Goal: Use online tool/utility: Utilize a website feature to perform a specific function

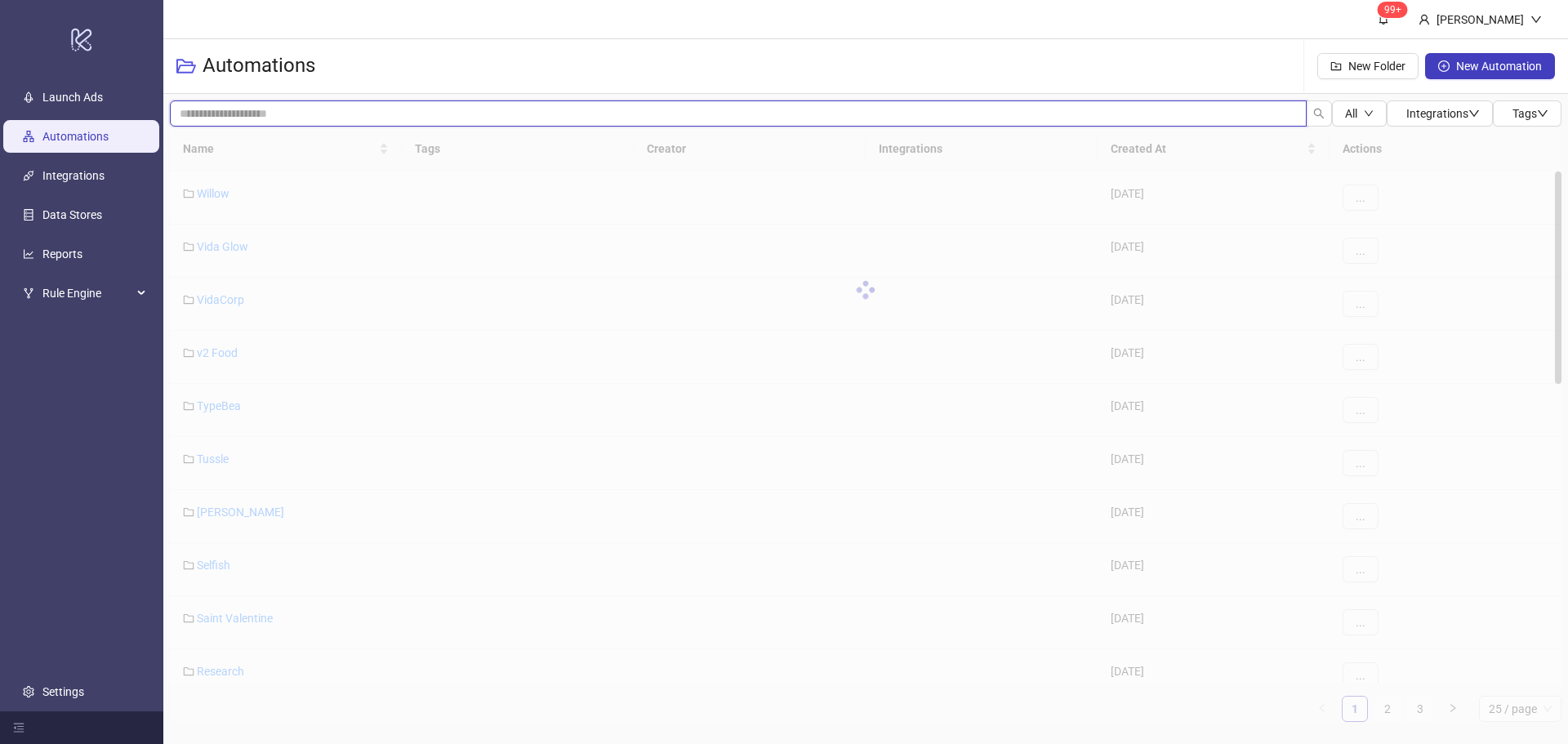
click at [373, 112] on input "search" at bounding box center [739, 114] width 1137 height 26
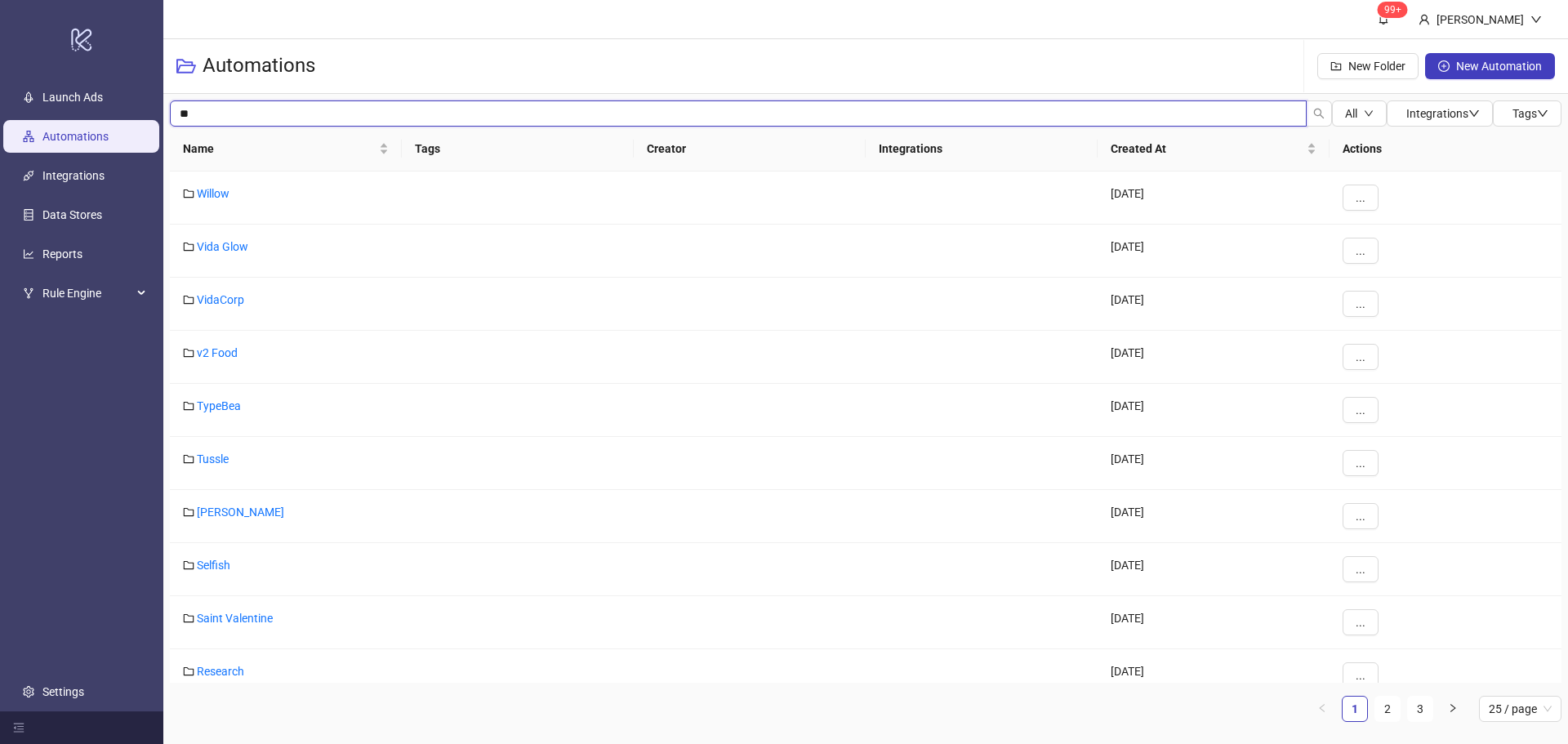
type input "*"
click at [217, 242] on link "Vida Glow" at bounding box center [222, 247] width 52 height 13
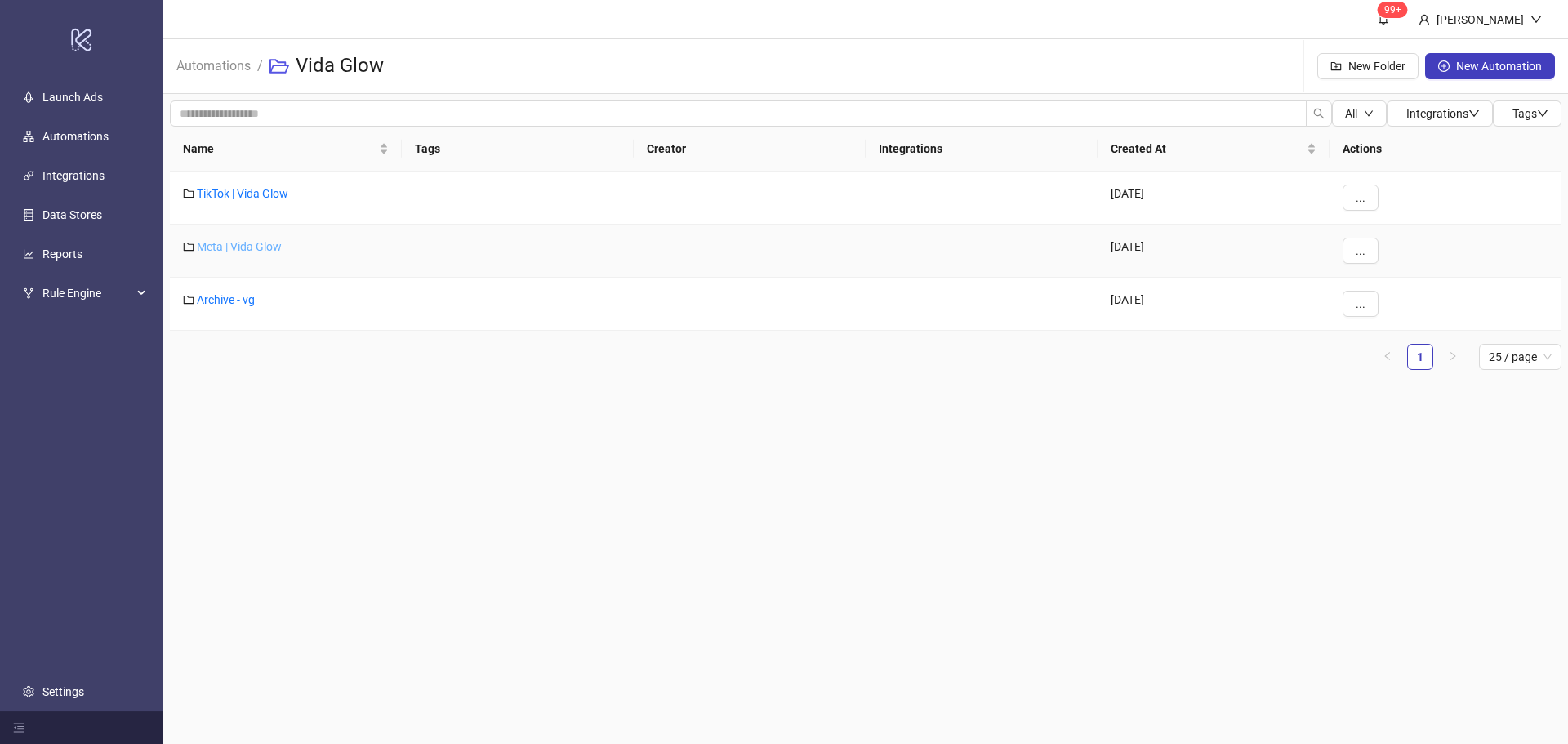
click at [245, 244] on link "Meta | Vida Glow" at bounding box center [239, 247] width 85 height 13
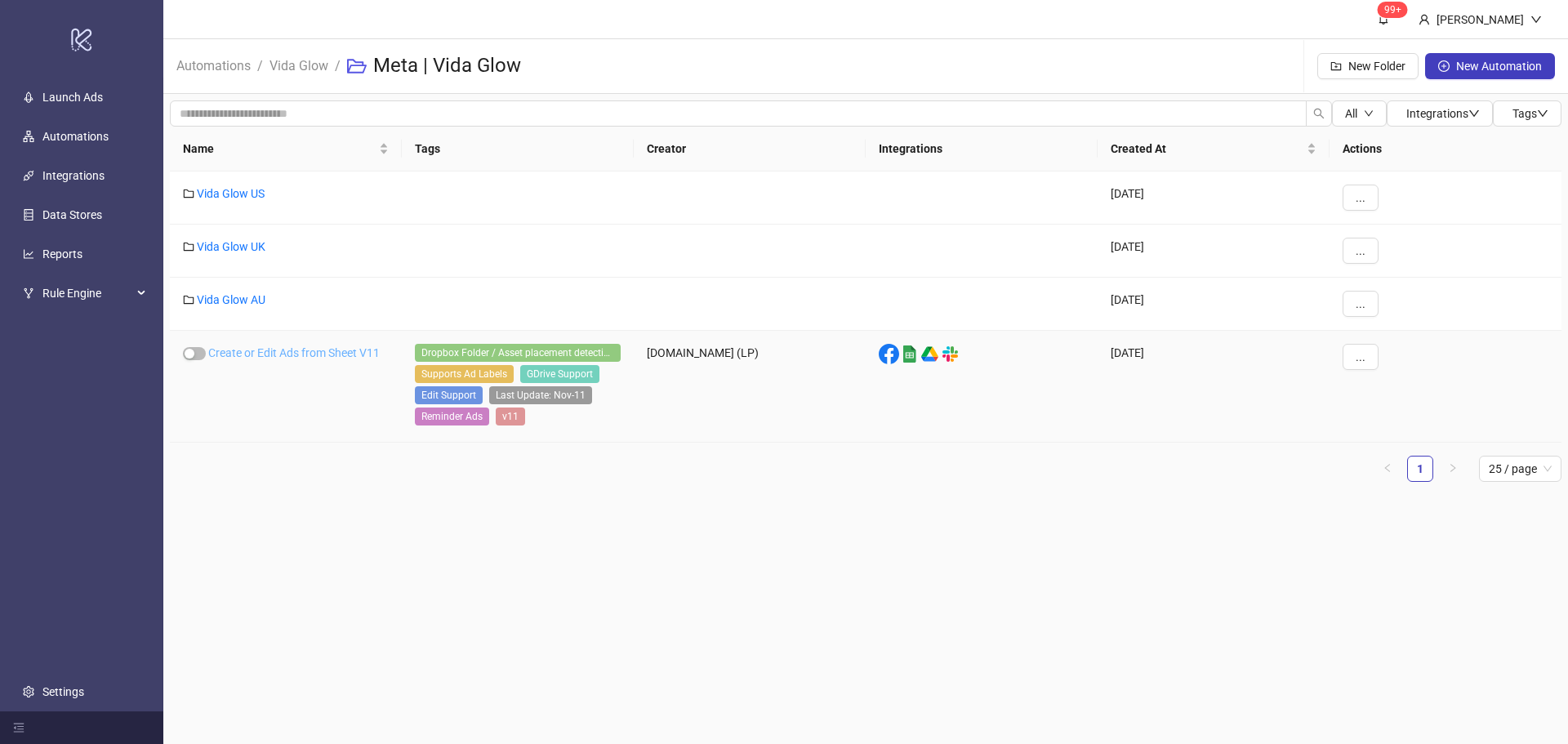
click at [282, 357] on link "Create or Edit Ads from Sheet V11" at bounding box center [293, 353] width 171 height 13
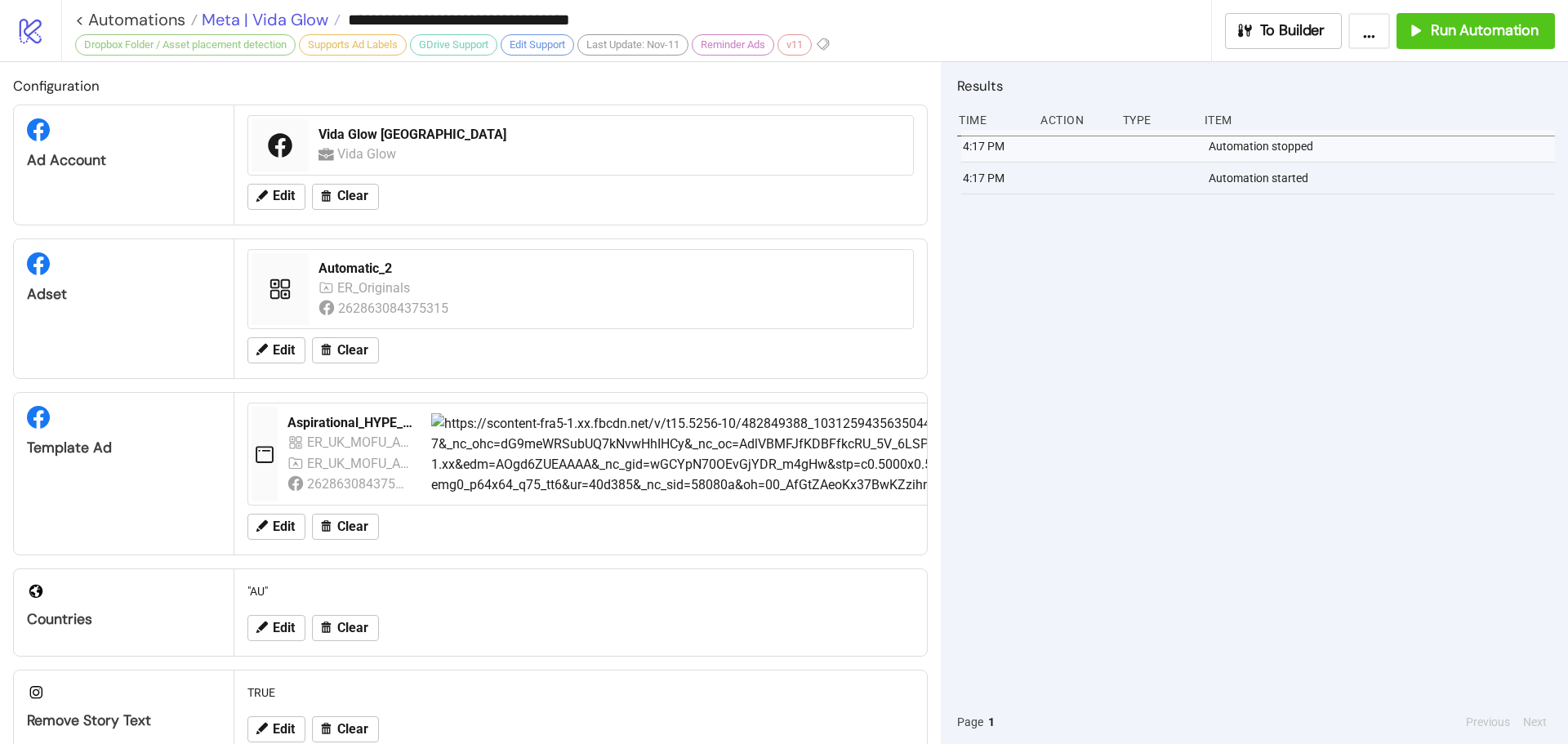
click at [276, 18] on span "Meta | Vida Glow" at bounding box center [262, 19] width 131 height 21
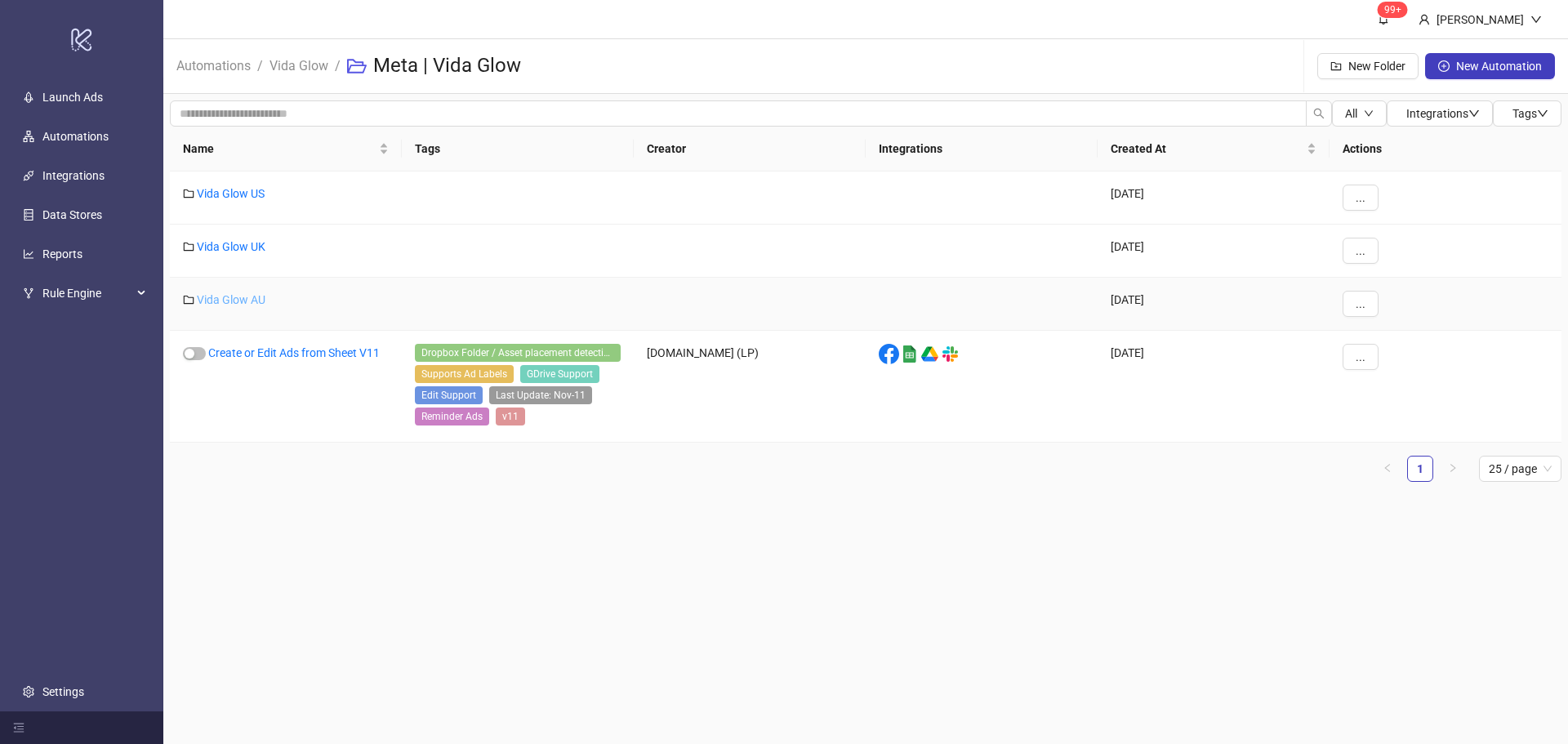
click at [218, 296] on link "Vida Glow AU" at bounding box center [231, 299] width 68 height 13
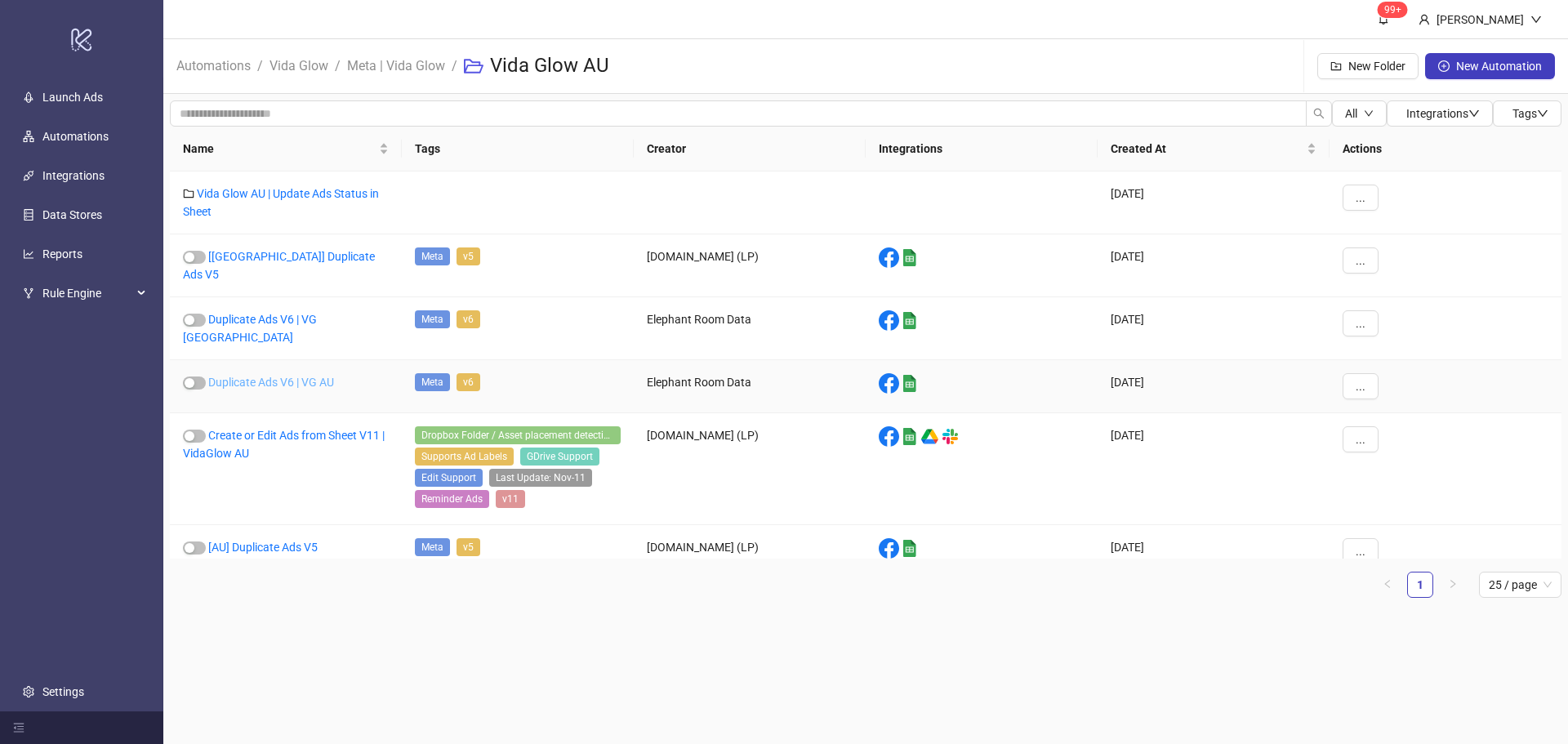
click at [319, 376] on link "Duplicate Ads V6 | VG AU" at bounding box center [270, 382] width 125 height 13
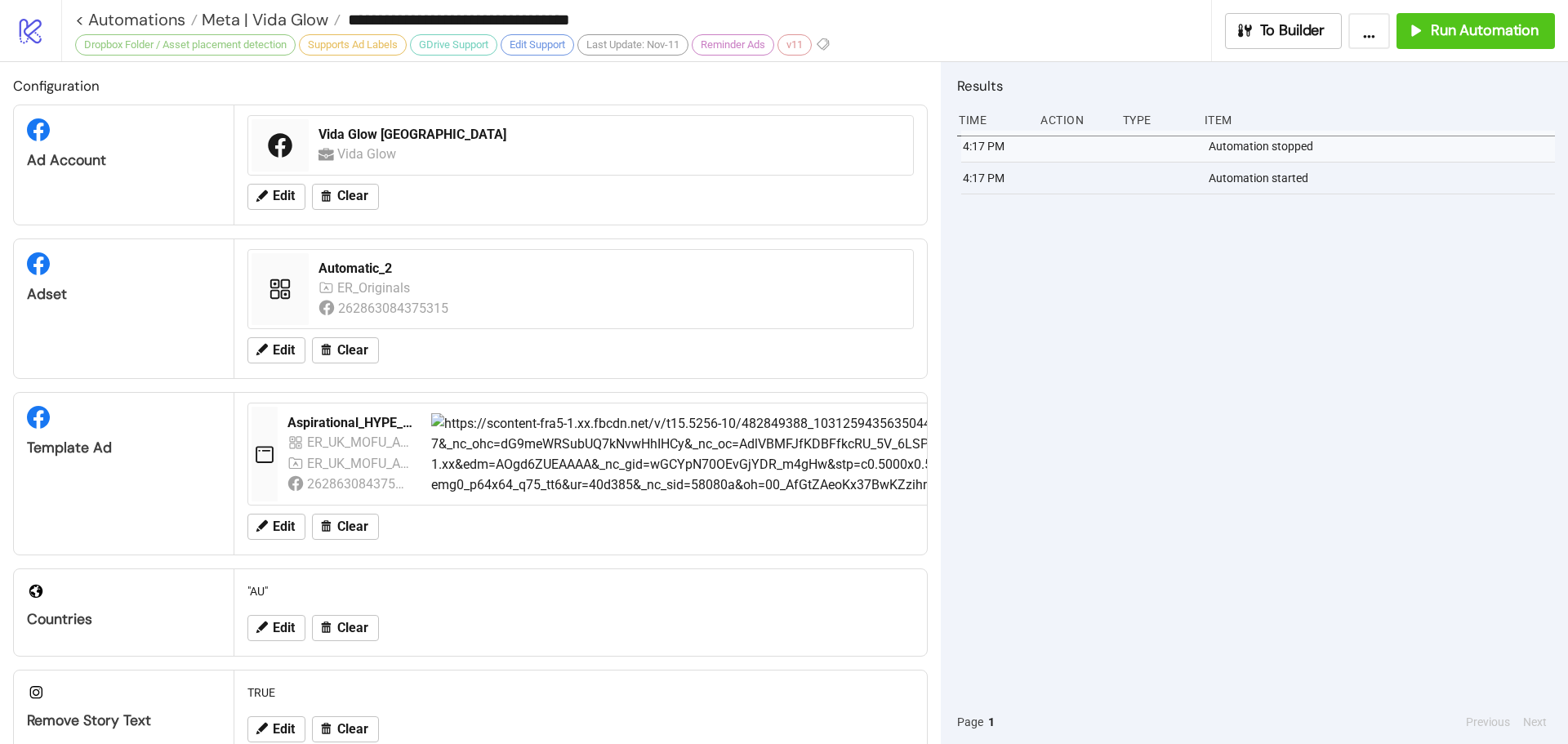
type input "**********"
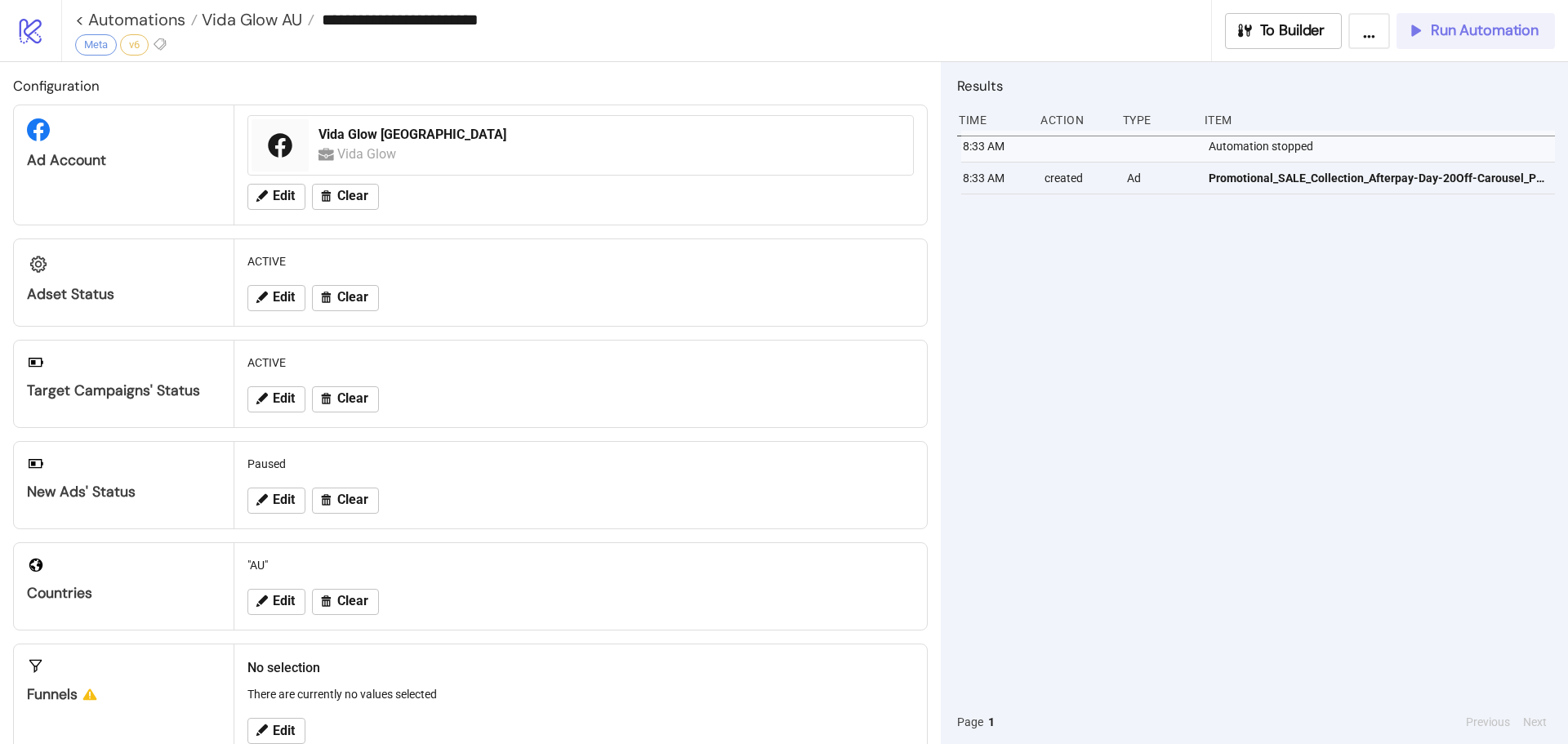
click at [1462, 34] on span "Run Automation" at bounding box center [1485, 30] width 108 height 18
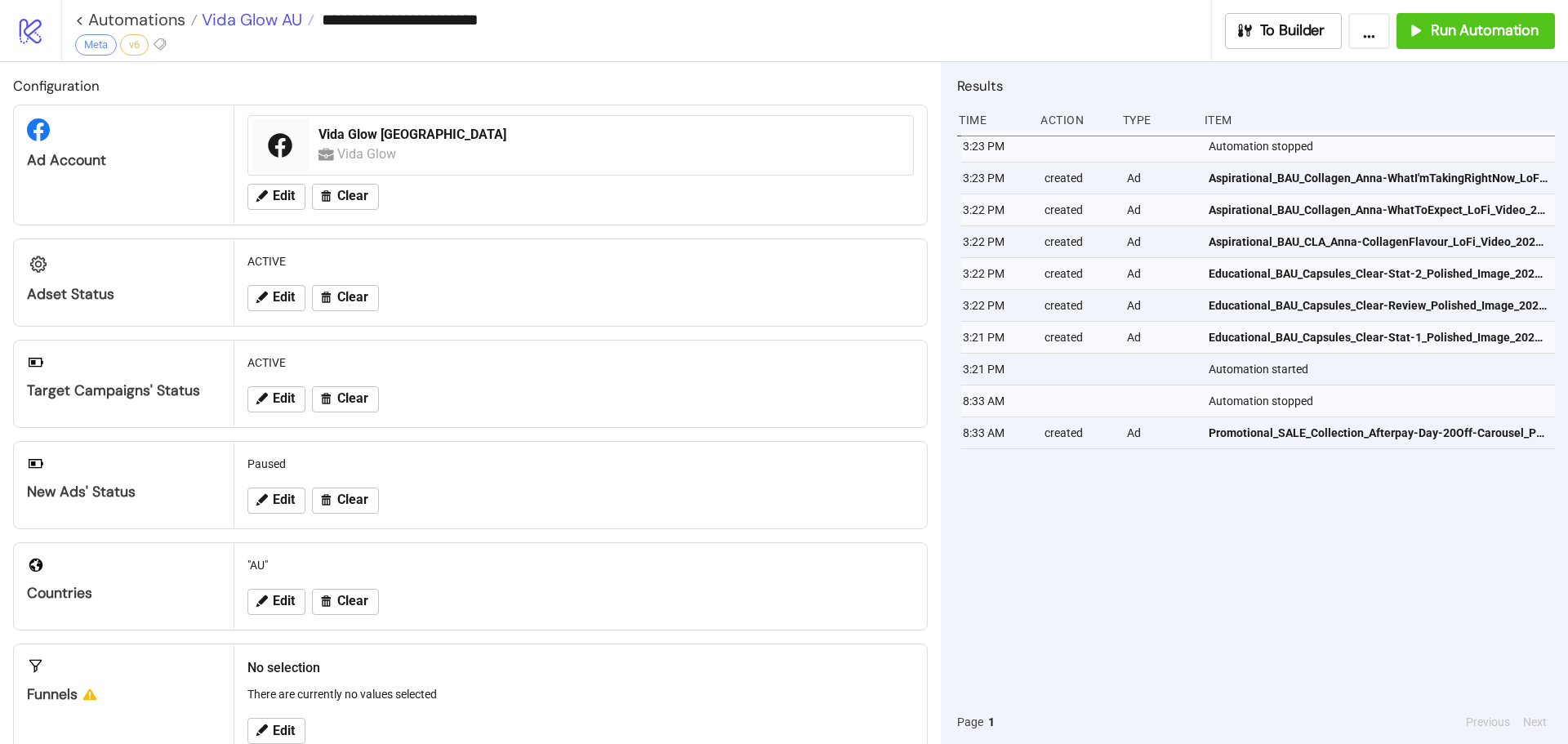
click at [242, 14] on span "Vida Glow AU" at bounding box center [249, 19] width 104 height 21
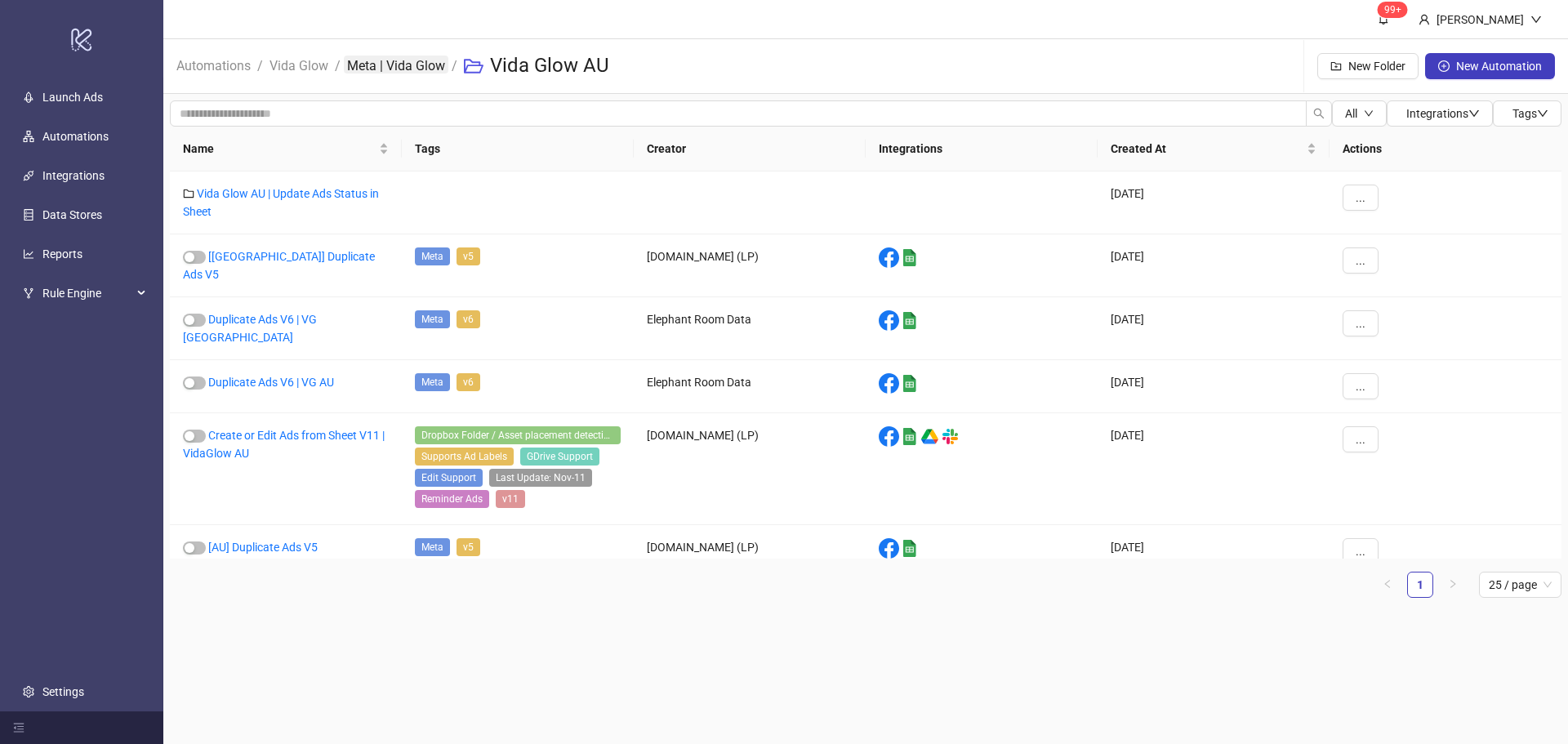
click at [406, 63] on link "Meta | Vida Glow" at bounding box center [396, 64] width 104 height 18
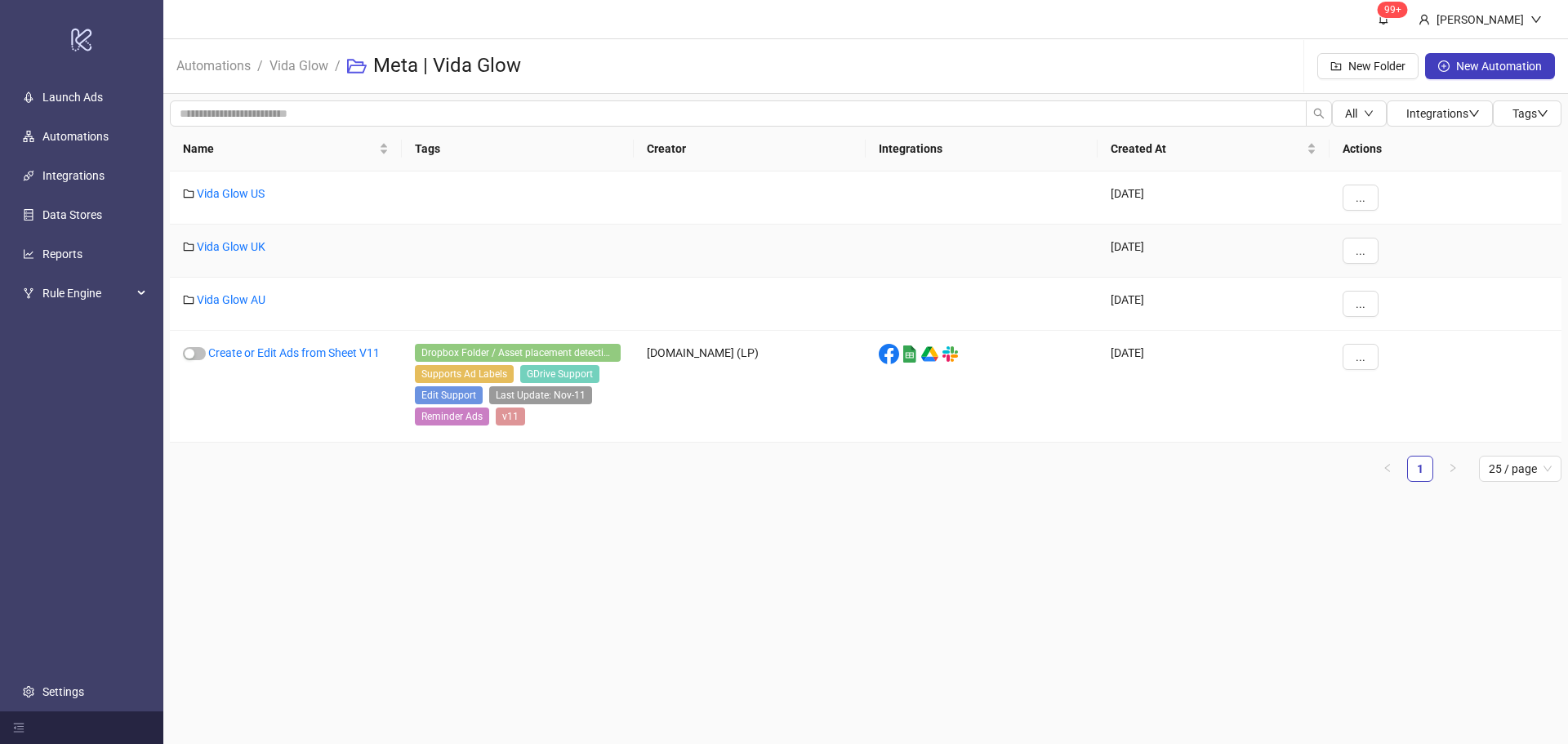
click at [232, 239] on div "Vida Glow UK" at bounding box center [286, 251] width 232 height 54
click at [245, 248] on link "Vida Glow UK" at bounding box center [231, 247] width 68 height 13
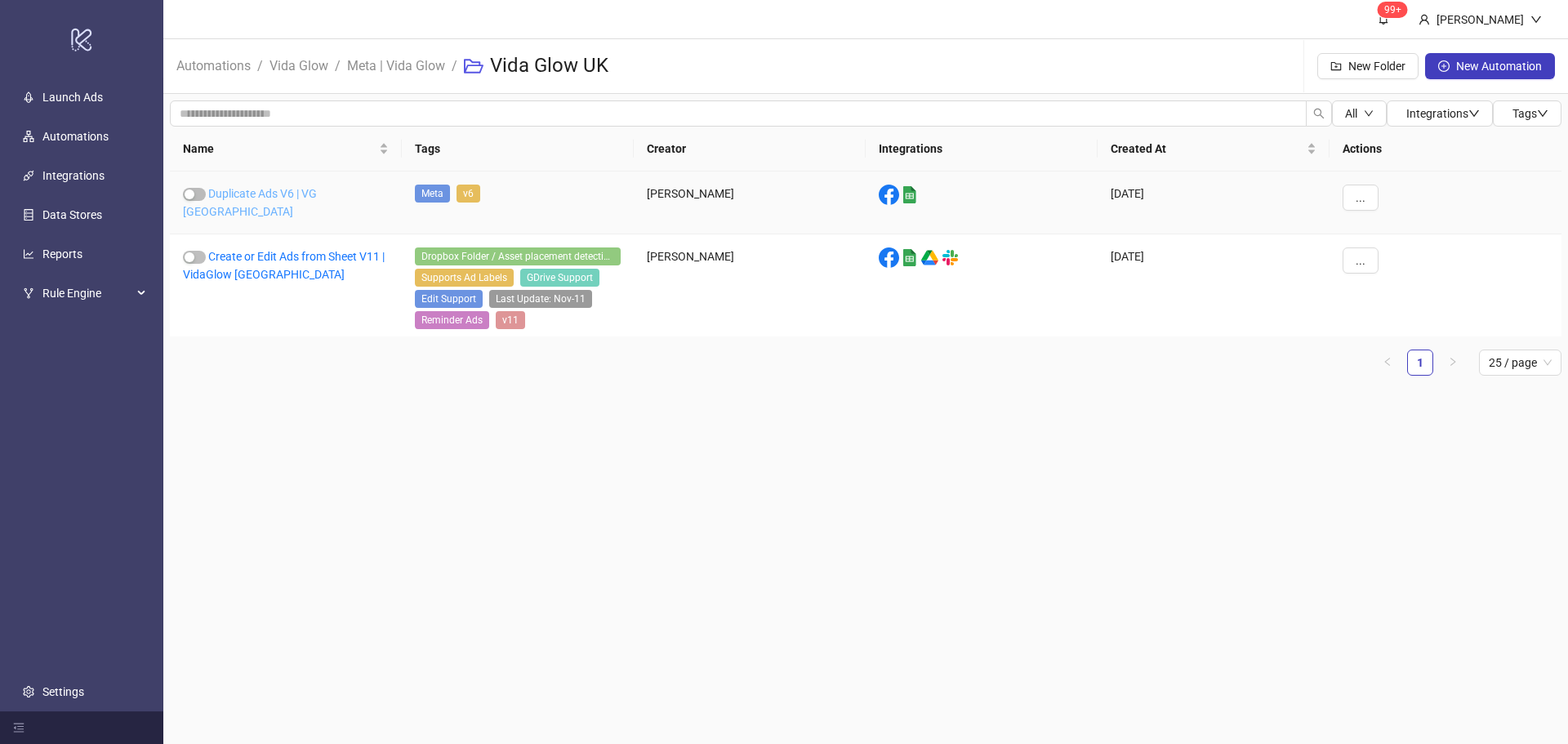
click at [268, 195] on link "Duplicate Ads V6 | VG [GEOGRAPHIC_DATA]" at bounding box center [250, 202] width 134 height 31
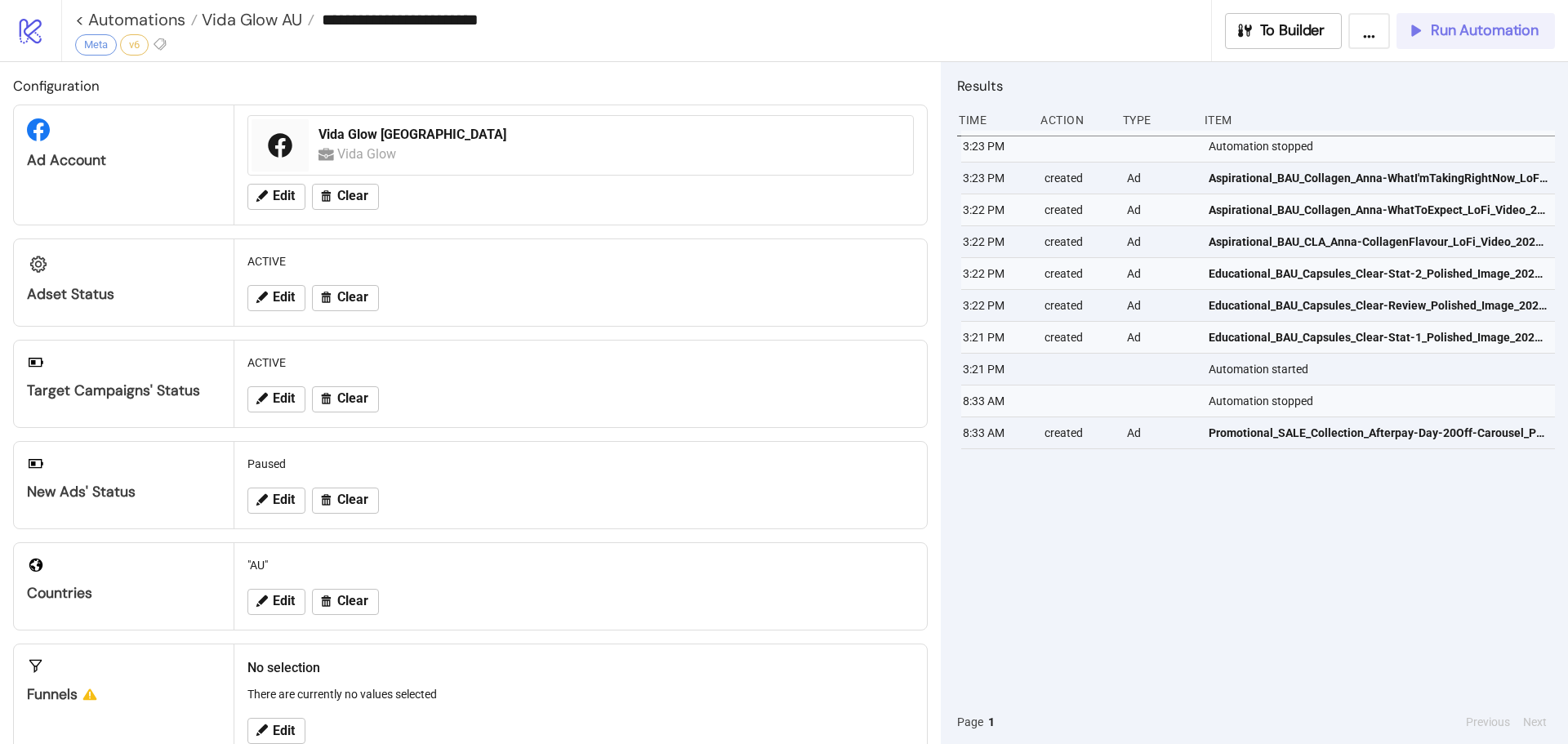
click at [1458, 33] on span "Run Automation" at bounding box center [1485, 30] width 108 height 18
type input "**********"
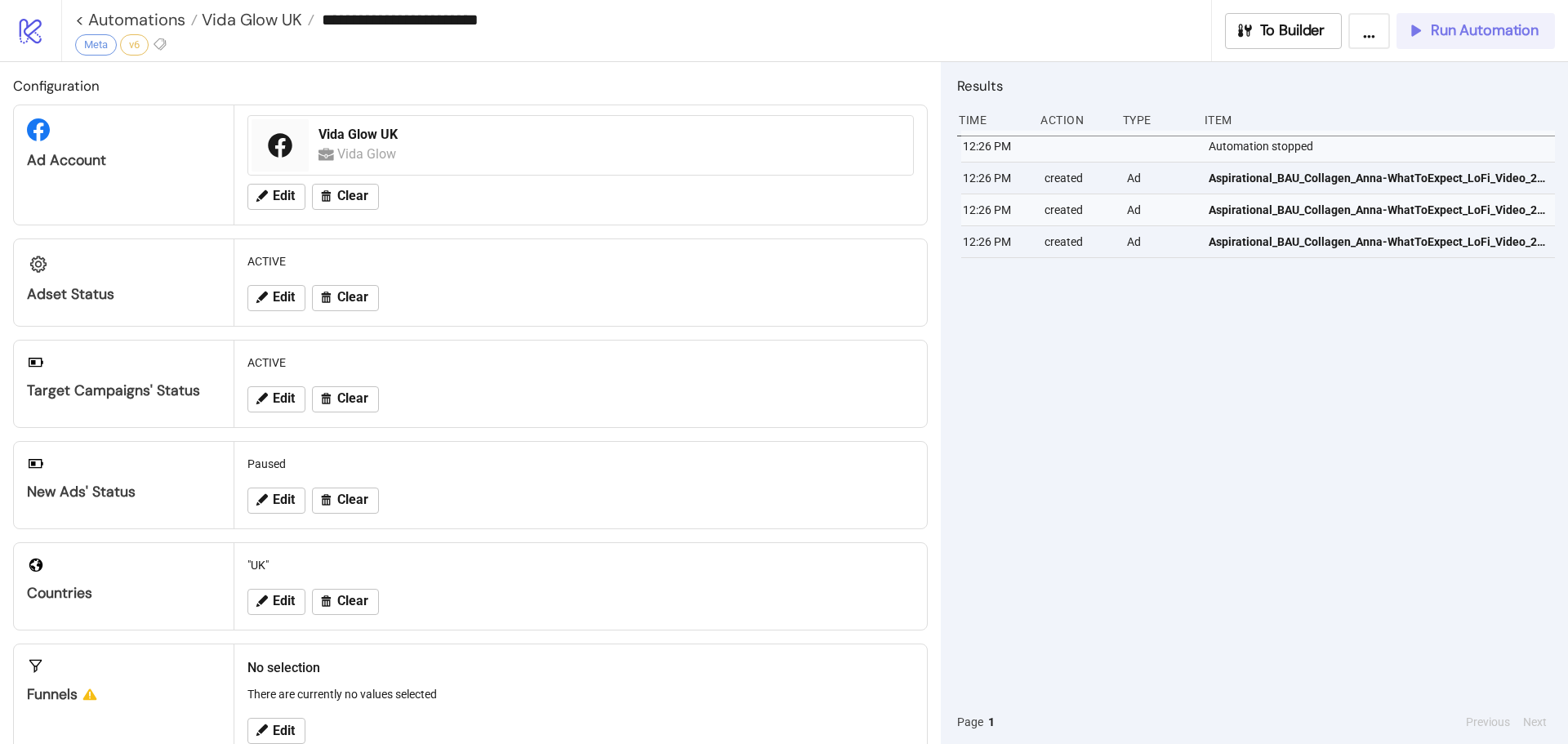
click at [1479, 32] on span "Run Automation" at bounding box center [1485, 30] width 108 height 18
